Goal: Task Accomplishment & Management: Use online tool/utility

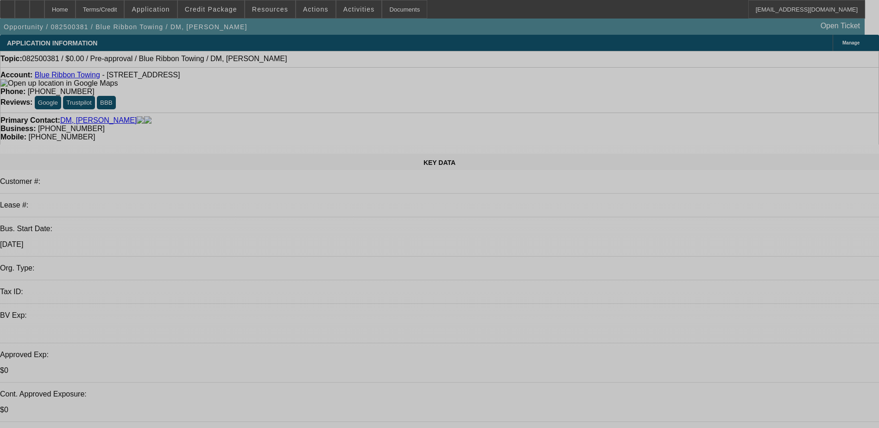
select select "0"
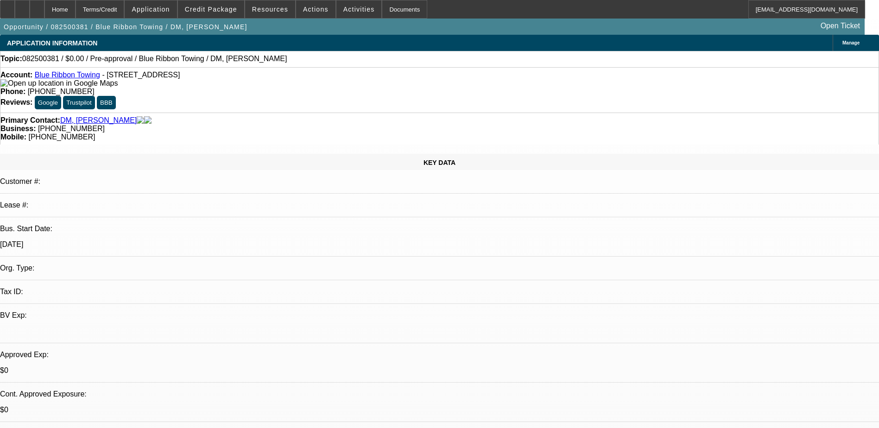
select select "2"
select select "0.1"
select select "4"
click at [303, 7] on span "Actions" at bounding box center [315, 9] width 25 height 7
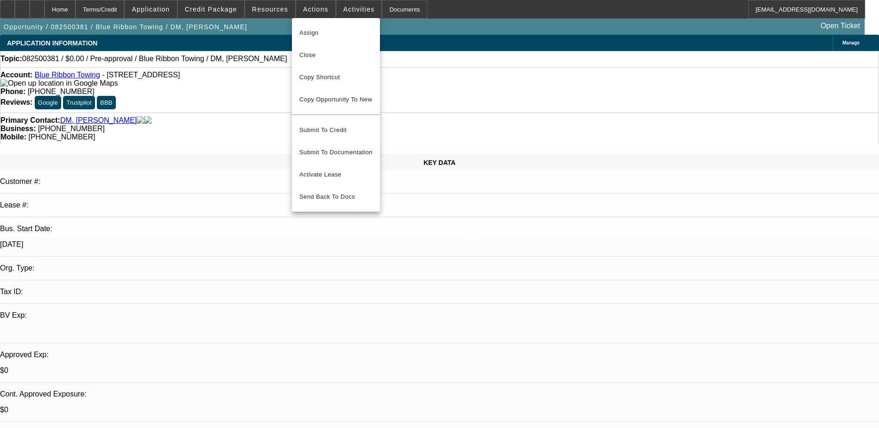
click at [271, 7] on div at bounding box center [439, 214] width 879 height 428
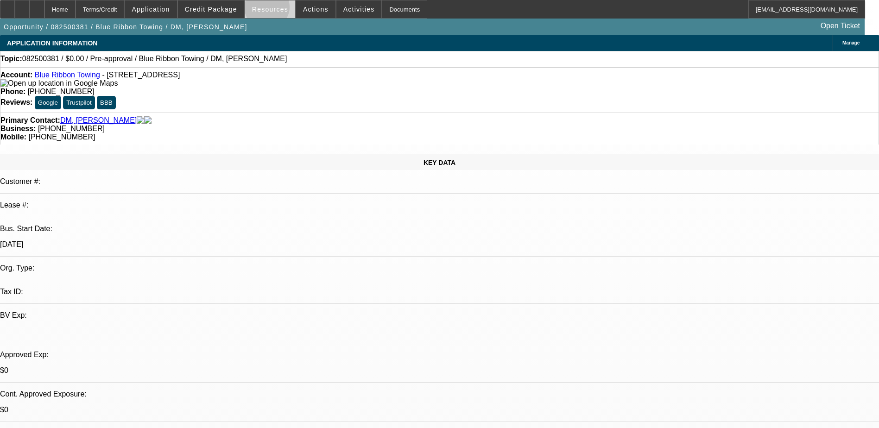
click at [270, 9] on span "Resources" at bounding box center [270, 9] width 36 height 7
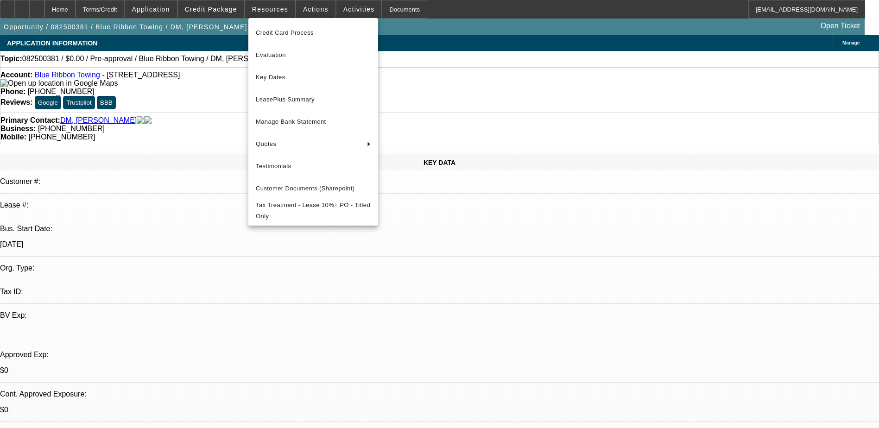
click at [177, 7] on div at bounding box center [439, 214] width 879 height 428
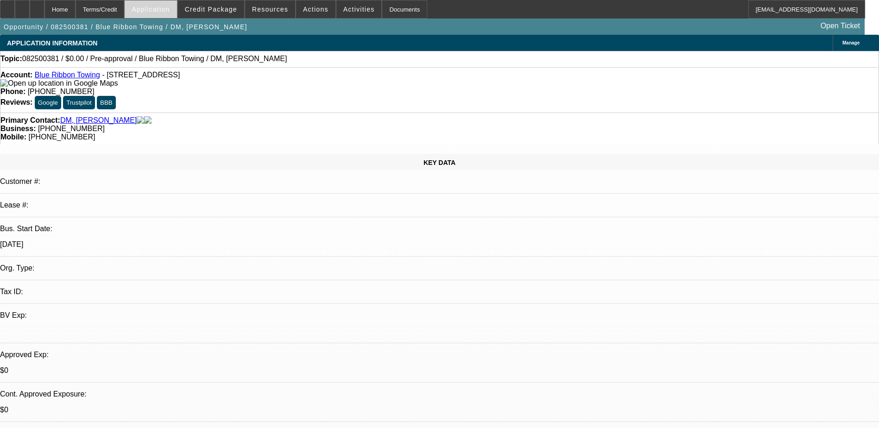
click at [170, 8] on span "Application" at bounding box center [151, 9] width 38 height 7
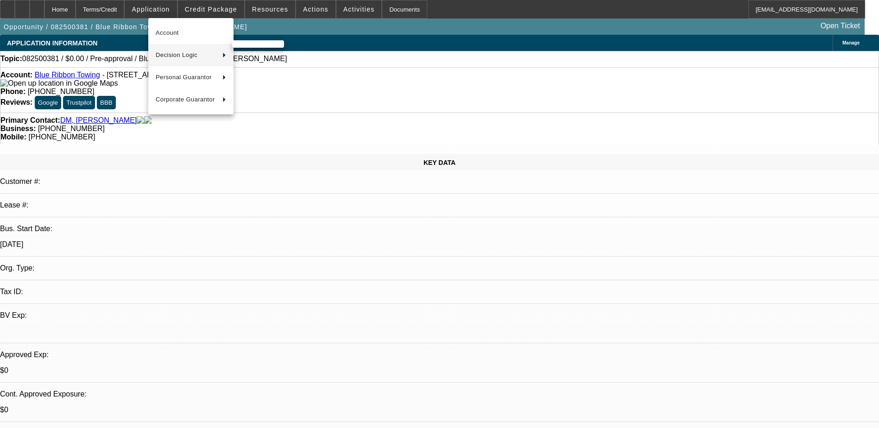
click at [195, 53] on span "Decision Logic" at bounding box center [185, 55] width 59 height 11
click at [266, 50] on span "Blue Ribbon Towing (Account)" at bounding box center [283, 55] width 86 height 11
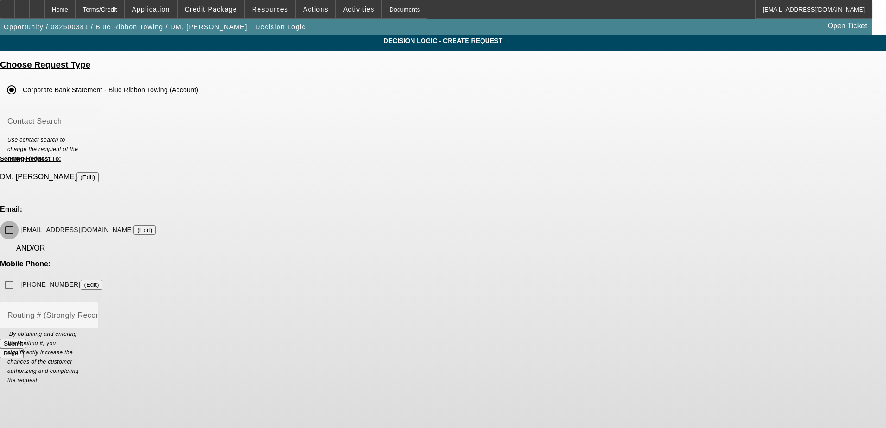
click at [19, 221] on input "[EMAIL_ADDRESS][DOMAIN_NAME] (Edit)" at bounding box center [9, 230] width 19 height 19
checkbox input "true"
click at [62, 119] on mat-label "Contact Search" at bounding box center [34, 121] width 54 height 8
click at [91, 120] on input "Contact Search" at bounding box center [48, 125] width 83 height 11
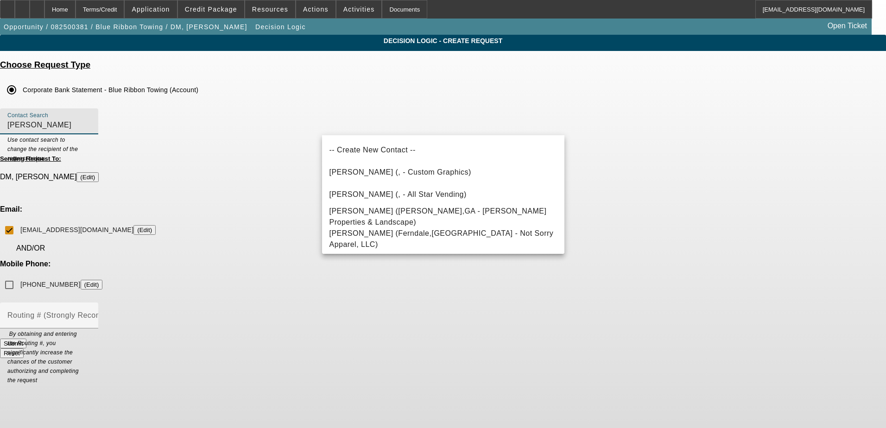
type input "[PERSON_NAME]"
